Goal: Navigation & Orientation: Find specific page/section

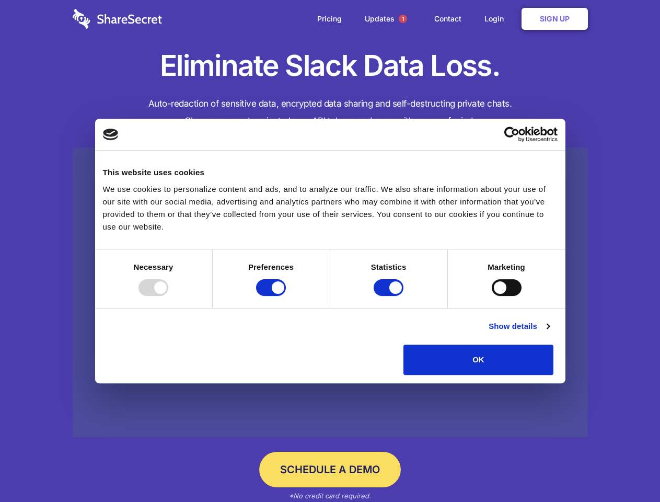
click at [168, 296] on div at bounding box center [154, 287] width 30 height 17
click at [286, 296] on input "Preferences" at bounding box center [271, 287] width 30 height 17
checkbox input "false"
click at [390, 296] on input "Statistics" at bounding box center [389, 287] width 30 height 17
checkbox input "false"
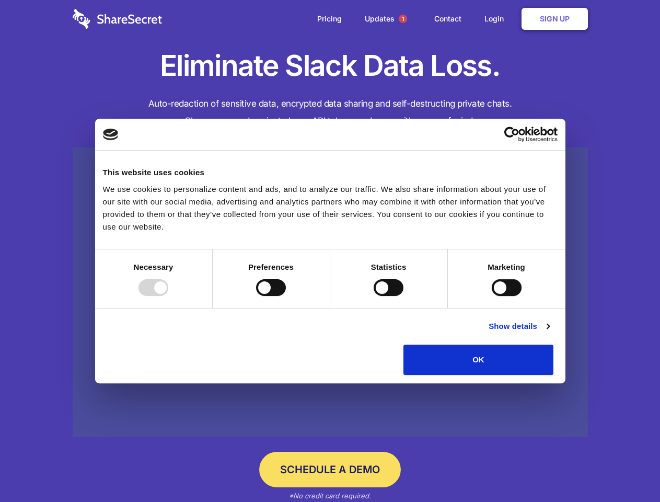
click at [492, 296] on input "Marketing" at bounding box center [507, 287] width 30 height 17
checkbox input "true"
click at [549, 332] on link "Show details" at bounding box center [519, 326] width 61 height 13
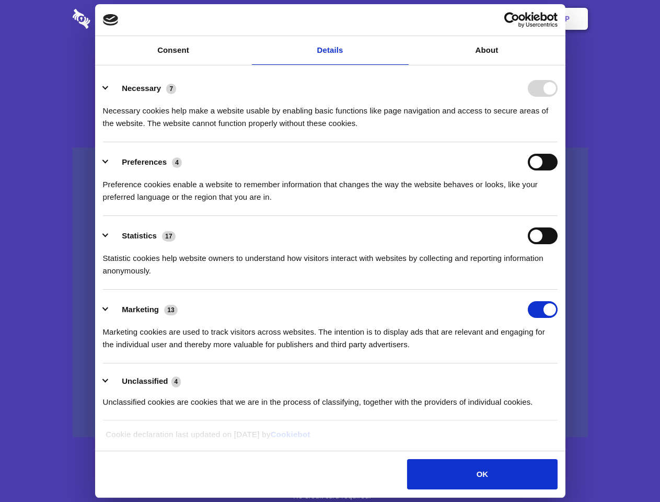
click at [558, 142] on li "Necessary 7 Necessary cookies help make a website usable by enabling basic func…" at bounding box center [330, 105] width 455 height 74
click at [403, 19] on span "1" at bounding box center [403, 19] width 8 height 8
